Goal: Transaction & Acquisition: Purchase product/service

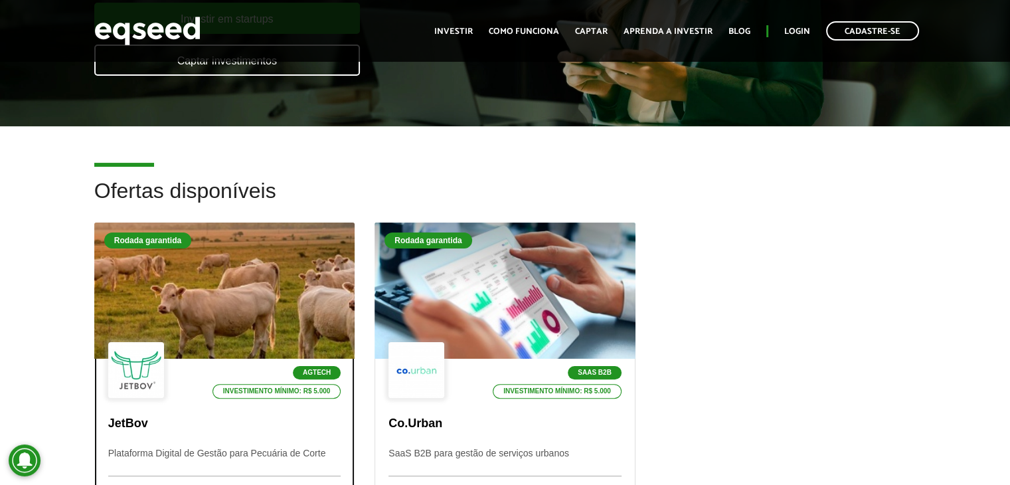
click at [216, 258] on div at bounding box center [224, 290] width 313 height 163
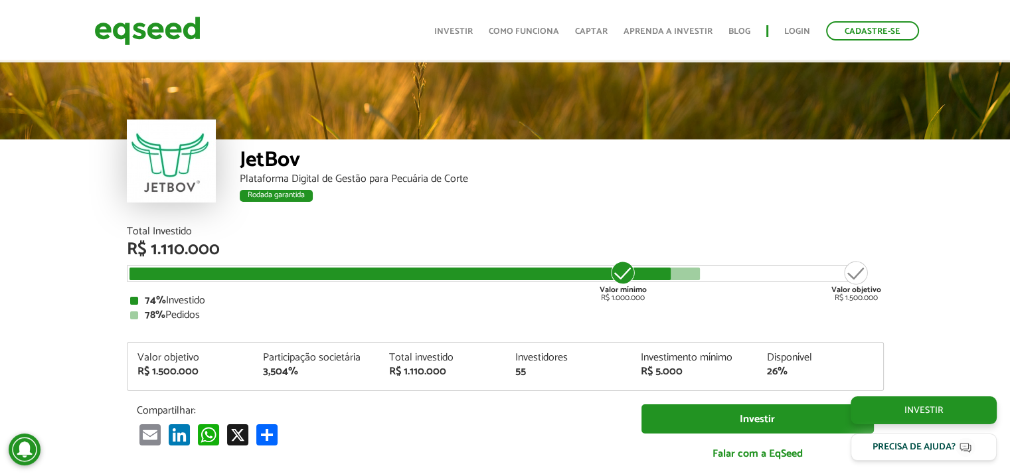
scroll to position [1592, 0]
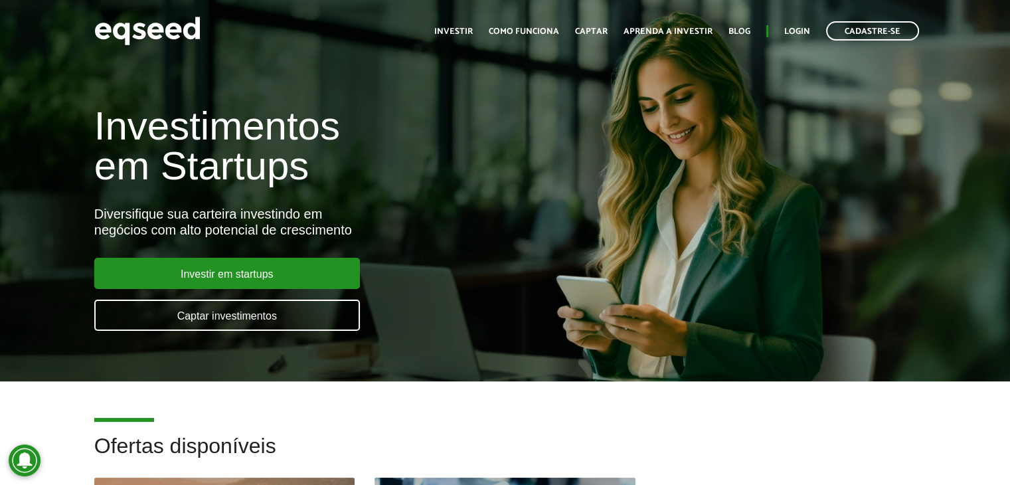
scroll to position [255, 0]
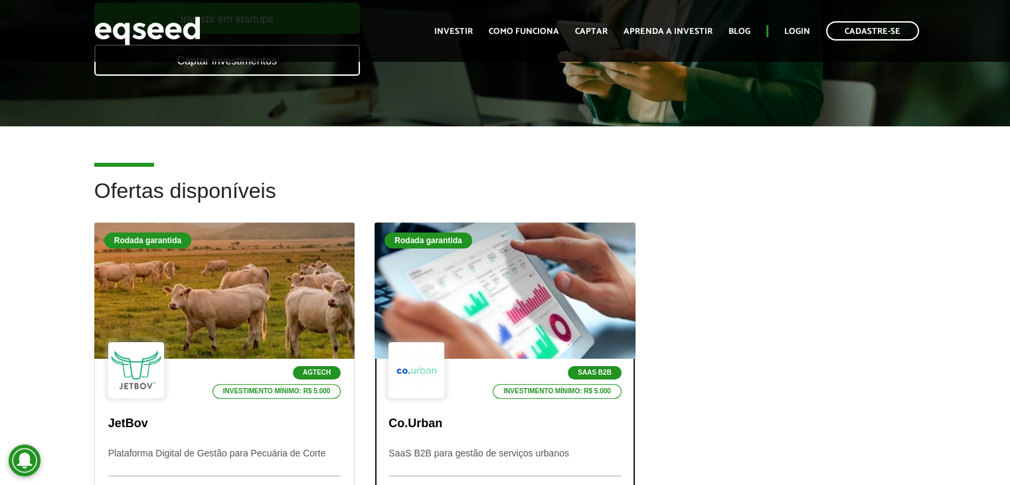
click at [519, 296] on div at bounding box center [505, 290] width 313 height 163
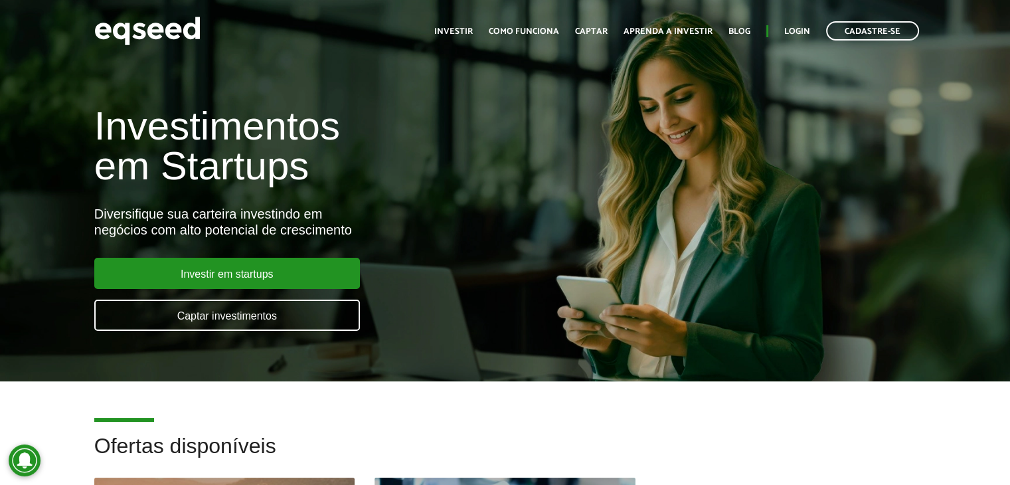
scroll to position [255, 0]
